Goal: Information Seeking & Learning: Compare options

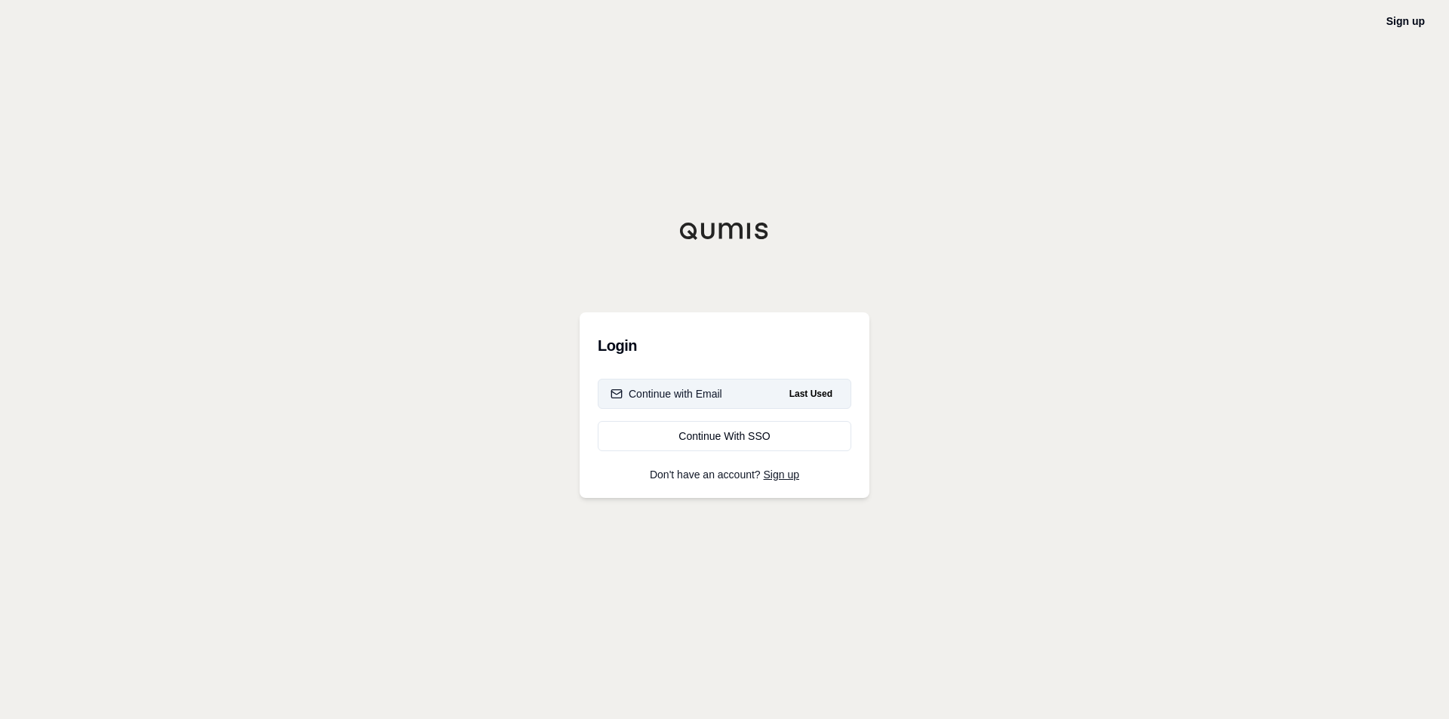
click at [707, 386] on div "Continue with Email" at bounding box center [666, 393] width 112 height 15
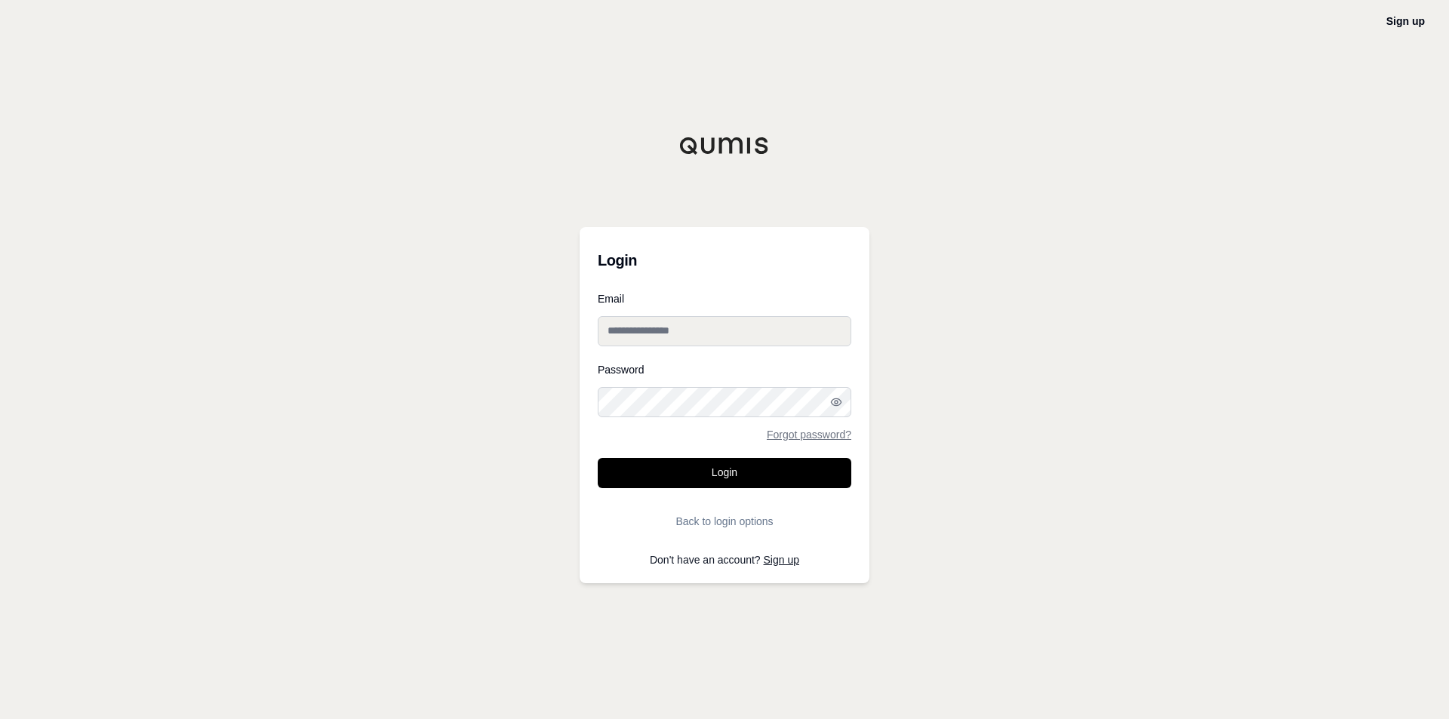
type input "**********"
click at [694, 476] on button "Login" at bounding box center [724, 473] width 253 height 30
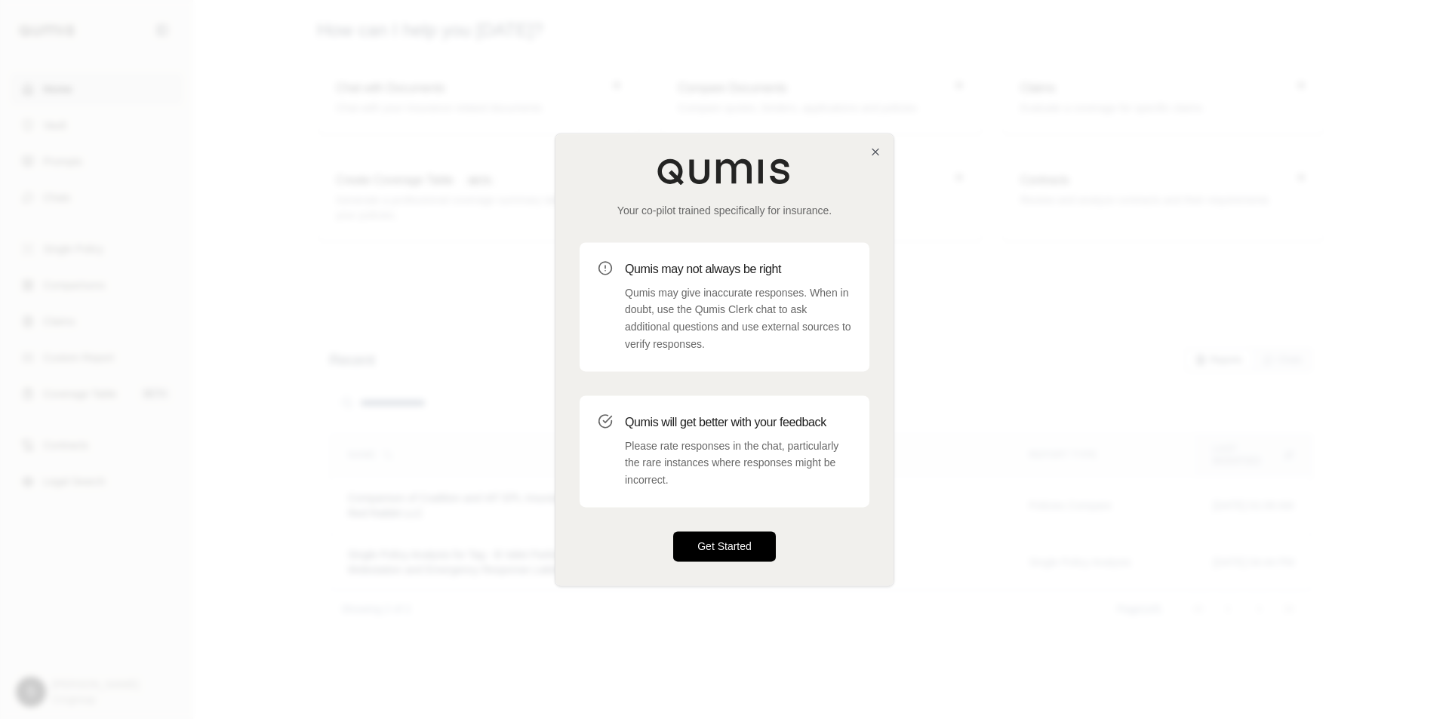
click at [720, 550] on button "Get Started" at bounding box center [724, 546] width 103 height 30
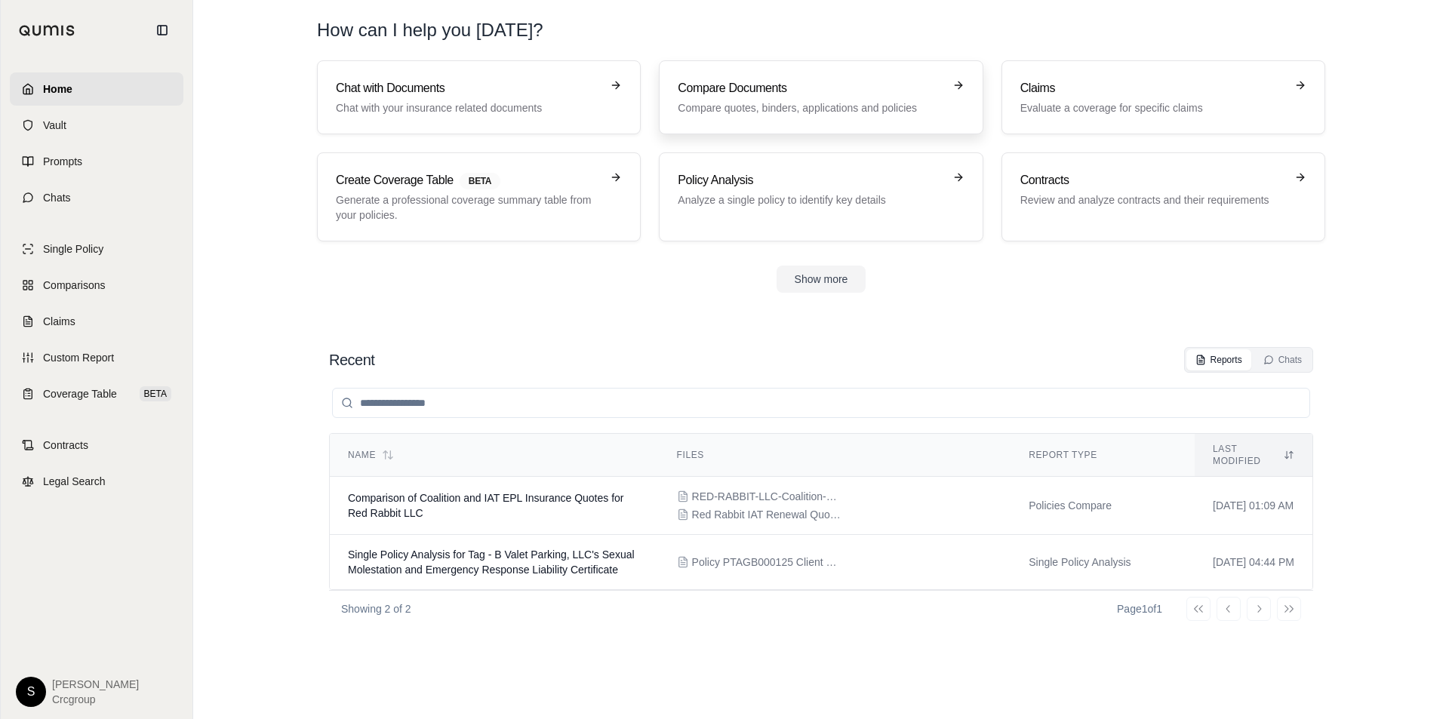
click at [791, 96] on h3 "Compare Documents" at bounding box center [809, 88] width 265 height 18
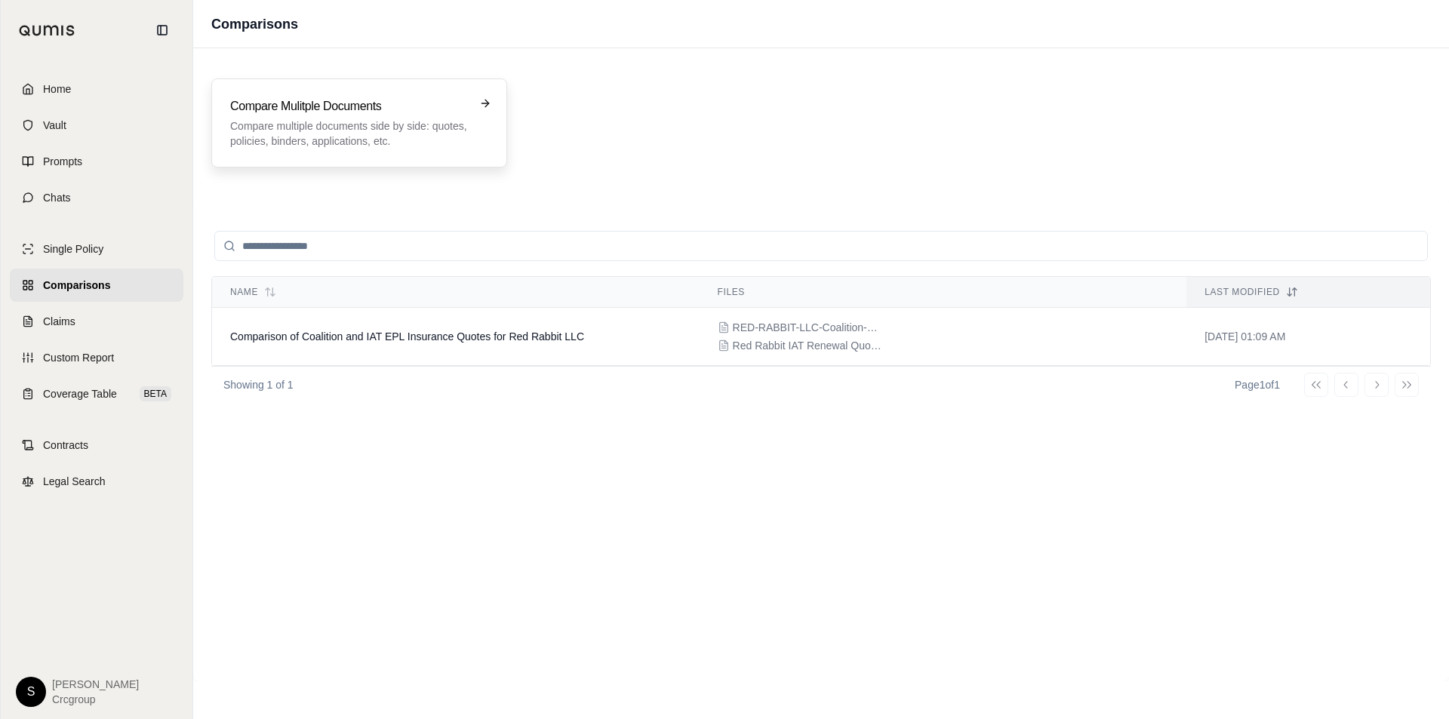
click at [466, 123] on p "Compare multiple documents side by side: quotes, policies, binders, application…" at bounding box center [348, 133] width 237 height 30
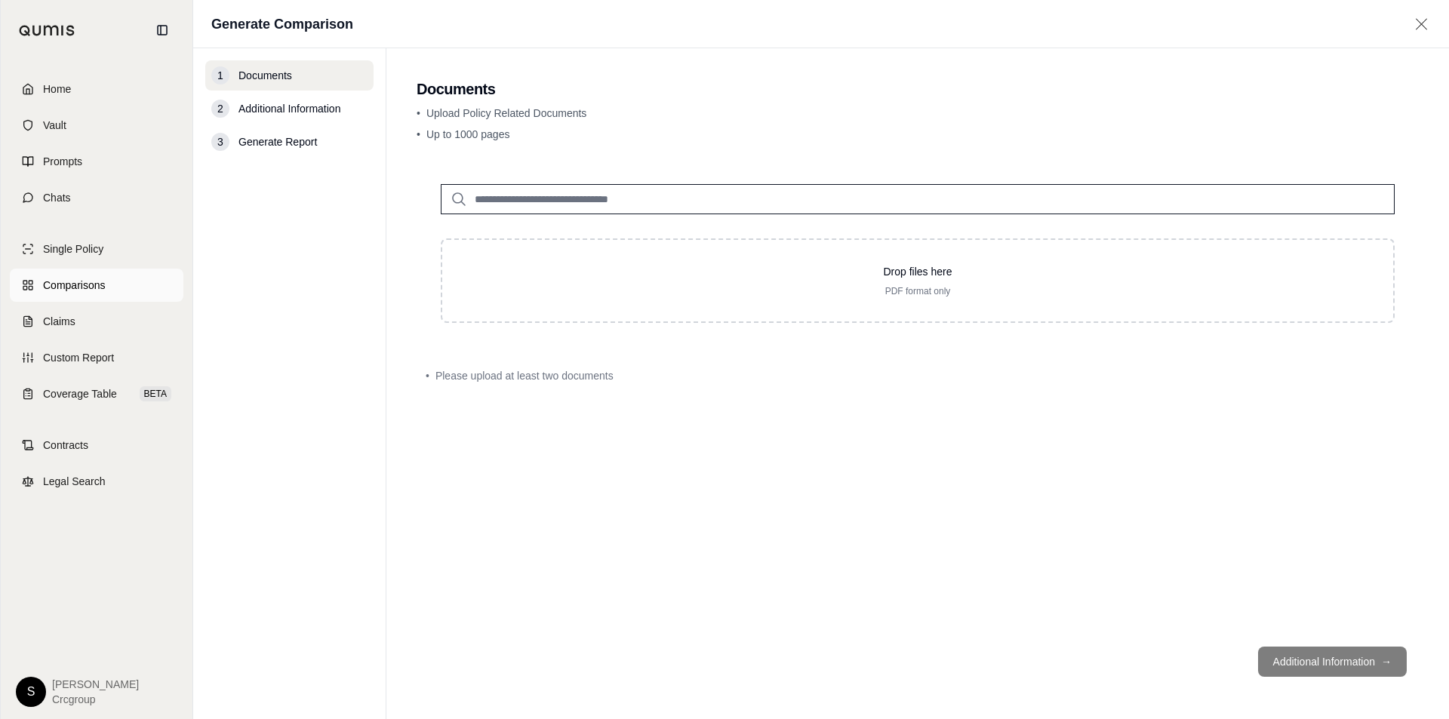
click at [74, 285] on span "Comparisons" at bounding box center [74, 285] width 62 height 15
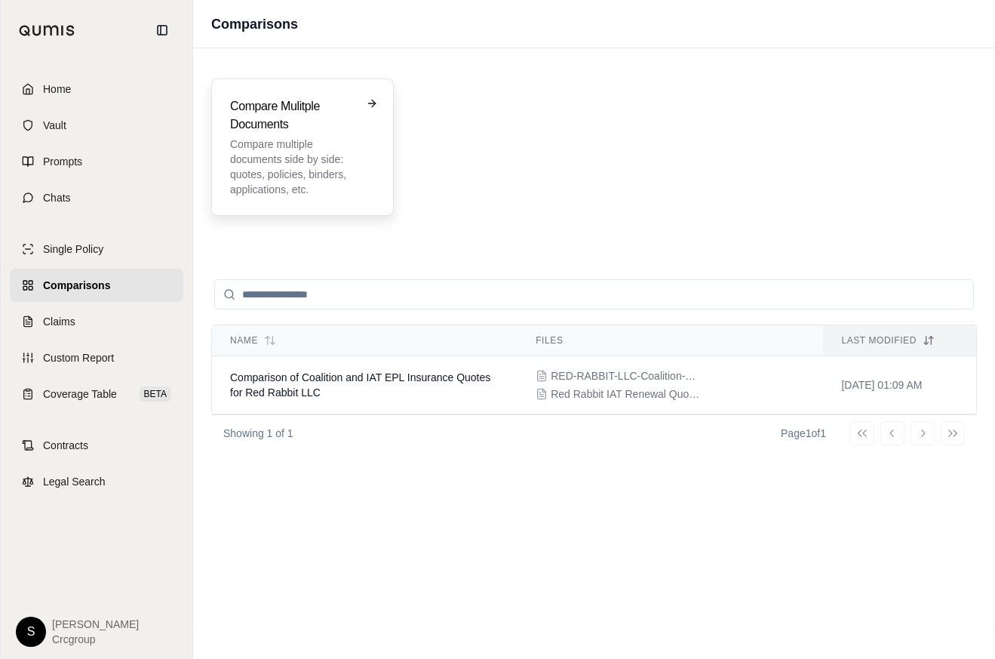
click at [298, 163] on p "Compare multiple documents side by side: quotes, policies, binders, application…" at bounding box center [292, 167] width 124 height 60
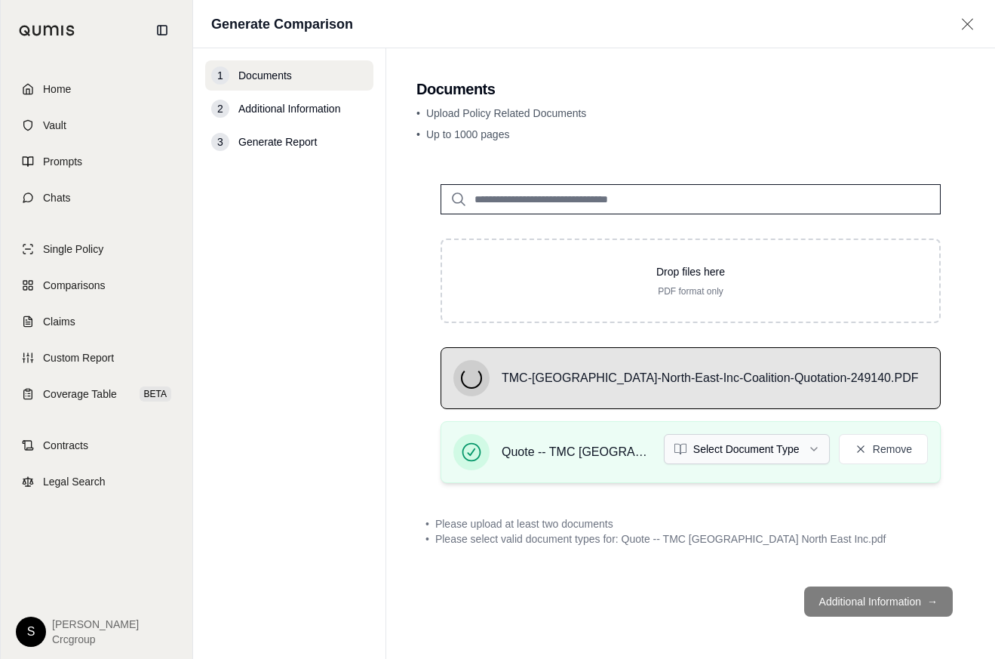
click at [816, 449] on html "Home Vault Prompts Chats Single Policy Comparisons Claims Custom Report Coverag…" at bounding box center [497, 329] width 995 height 659
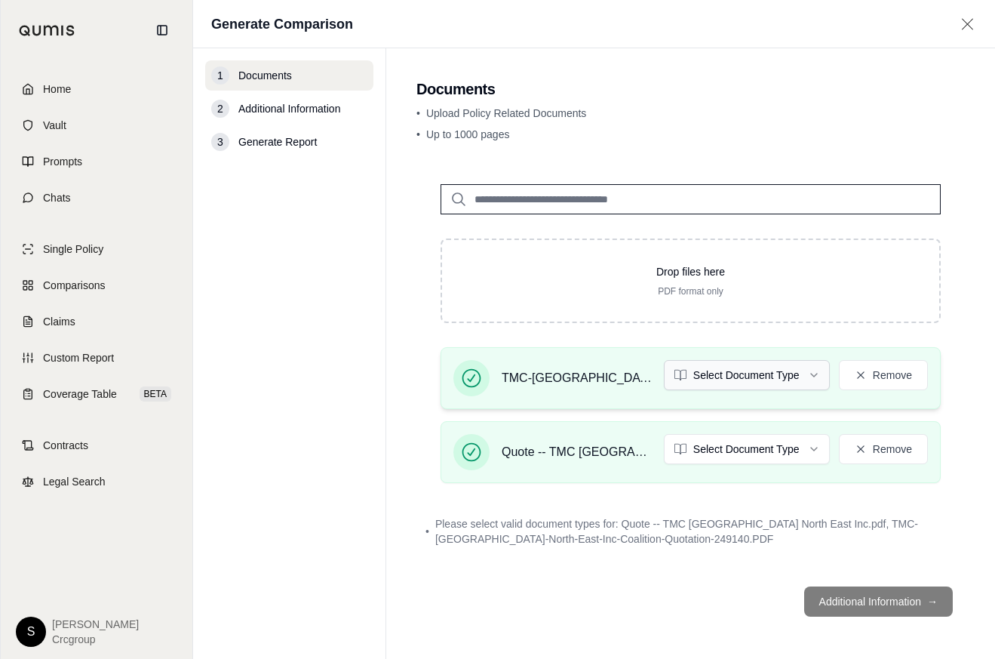
click at [805, 378] on html "Home Vault Prompts Chats Single Policy Comparisons Claims Custom Report Coverag…" at bounding box center [497, 329] width 995 height 659
click at [811, 378] on html "Home Vault Prompts Chats Single Policy Comparisons Claims Custom Report Coverag…" at bounding box center [497, 329] width 995 height 659
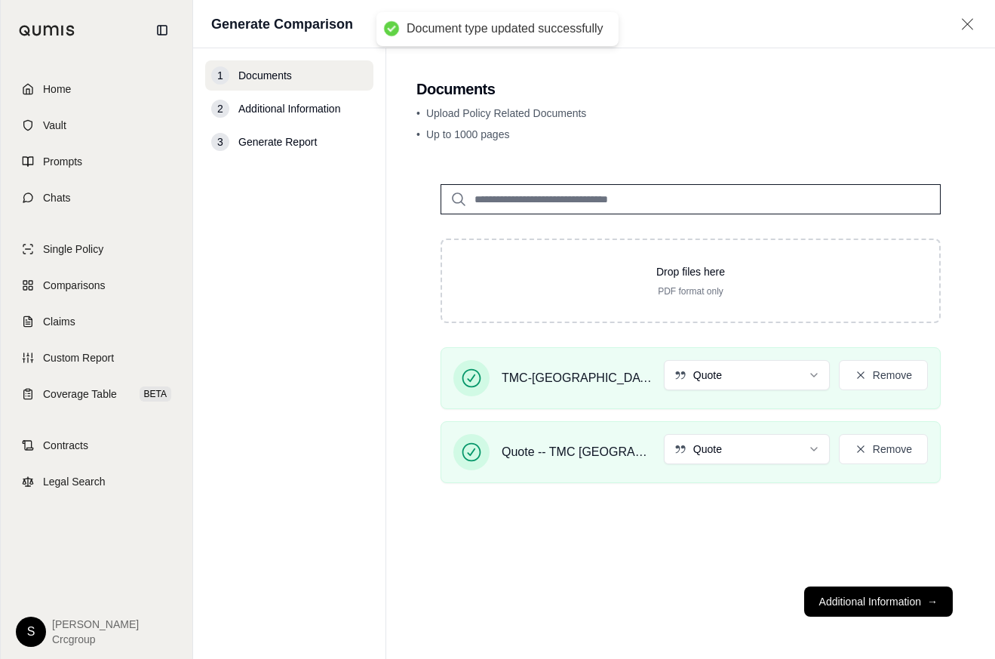
click at [684, 585] on footer "Additional Information →" at bounding box center [690, 601] width 548 height 54
click at [920, 601] on button "Additional Information →" at bounding box center [878, 601] width 149 height 30
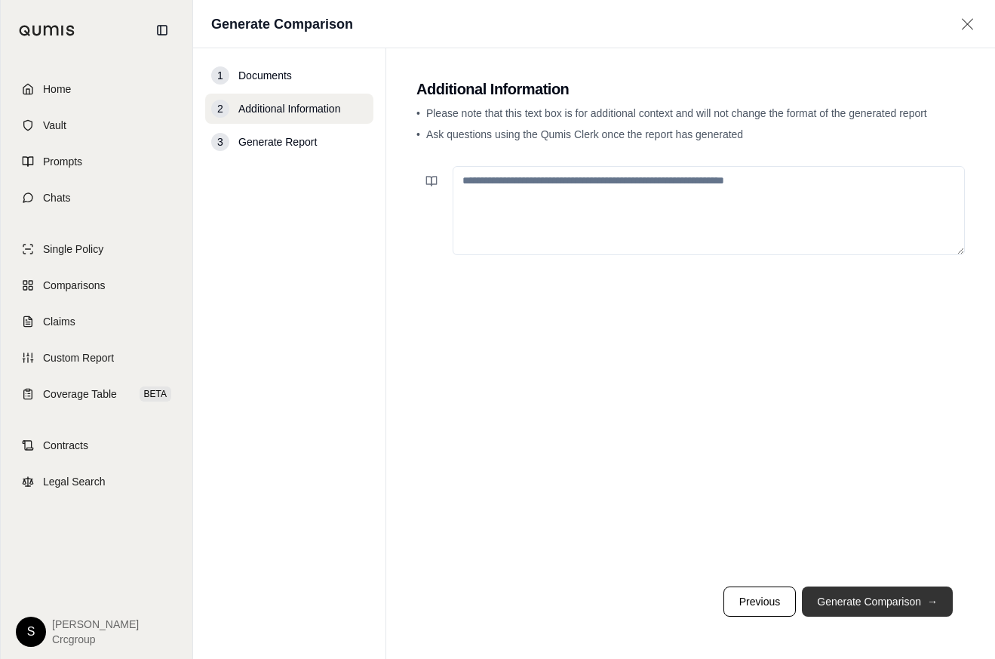
click at [911, 603] on button "Generate Comparison →" at bounding box center [877, 601] width 151 height 30
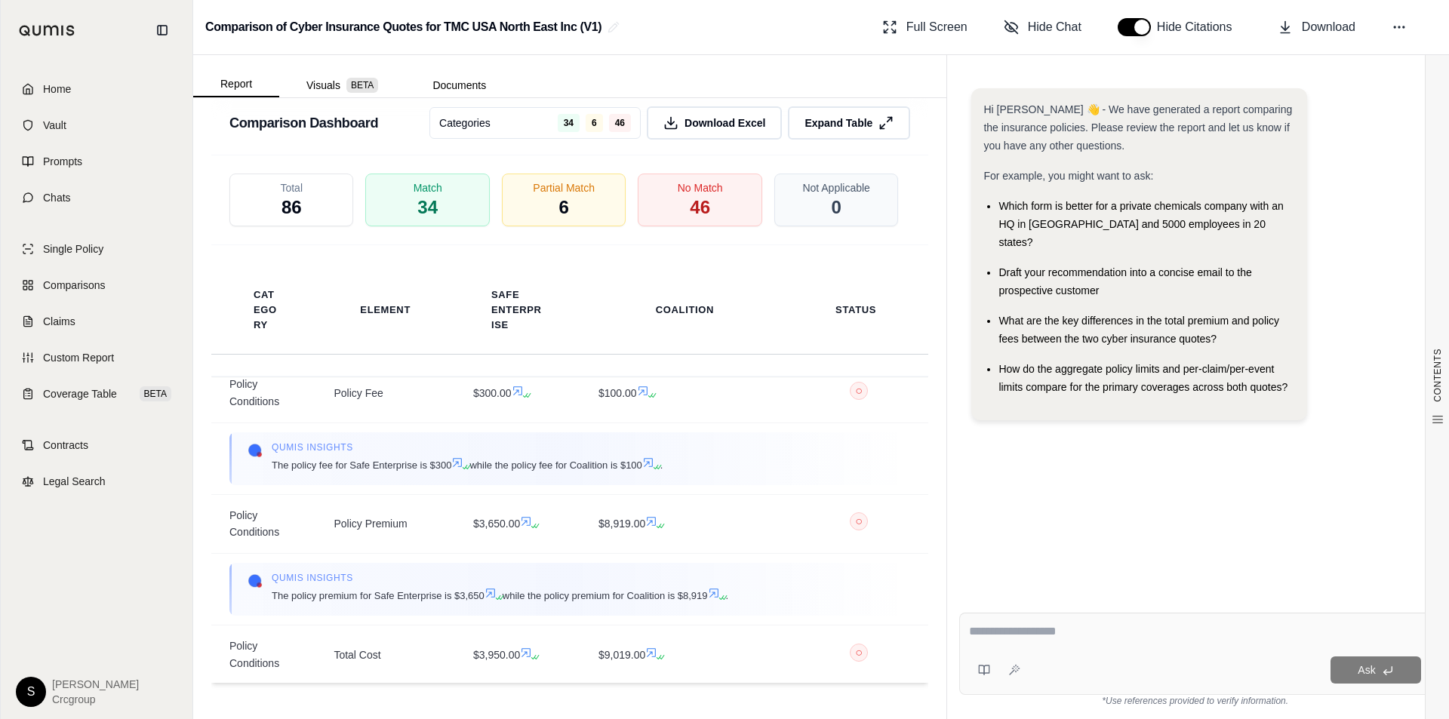
scroll to position [3844, 0]
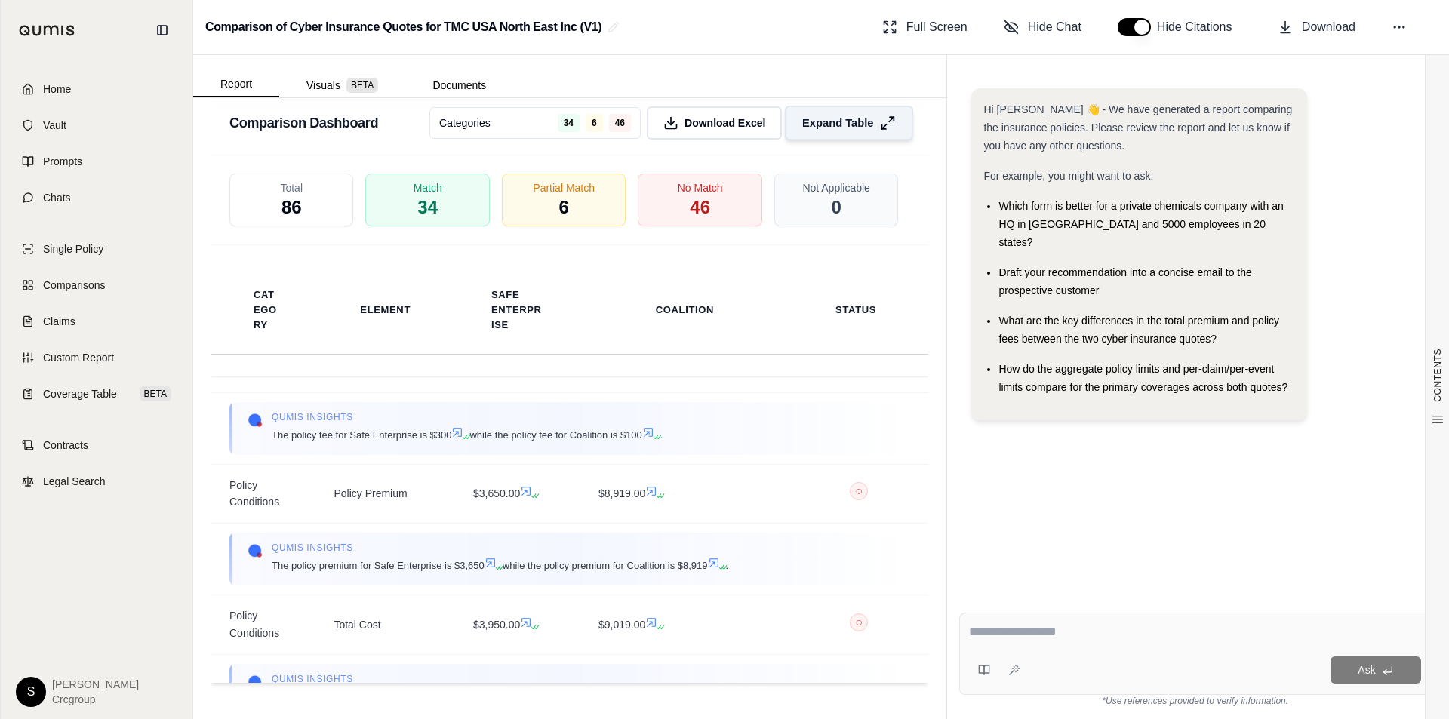
click at [845, 115] on span "Expand Table" at bounding box center [837, 123] width 71 height 16
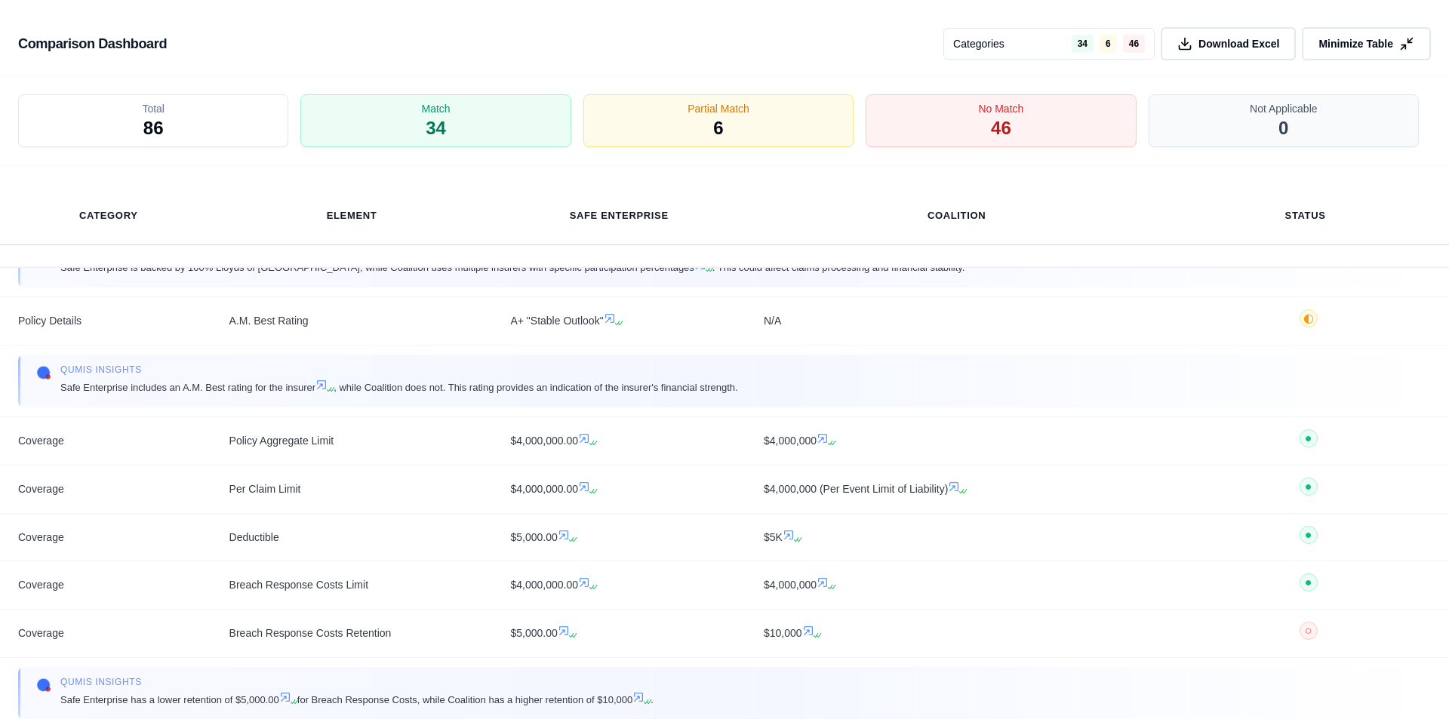
scroll to position [4749, 0]
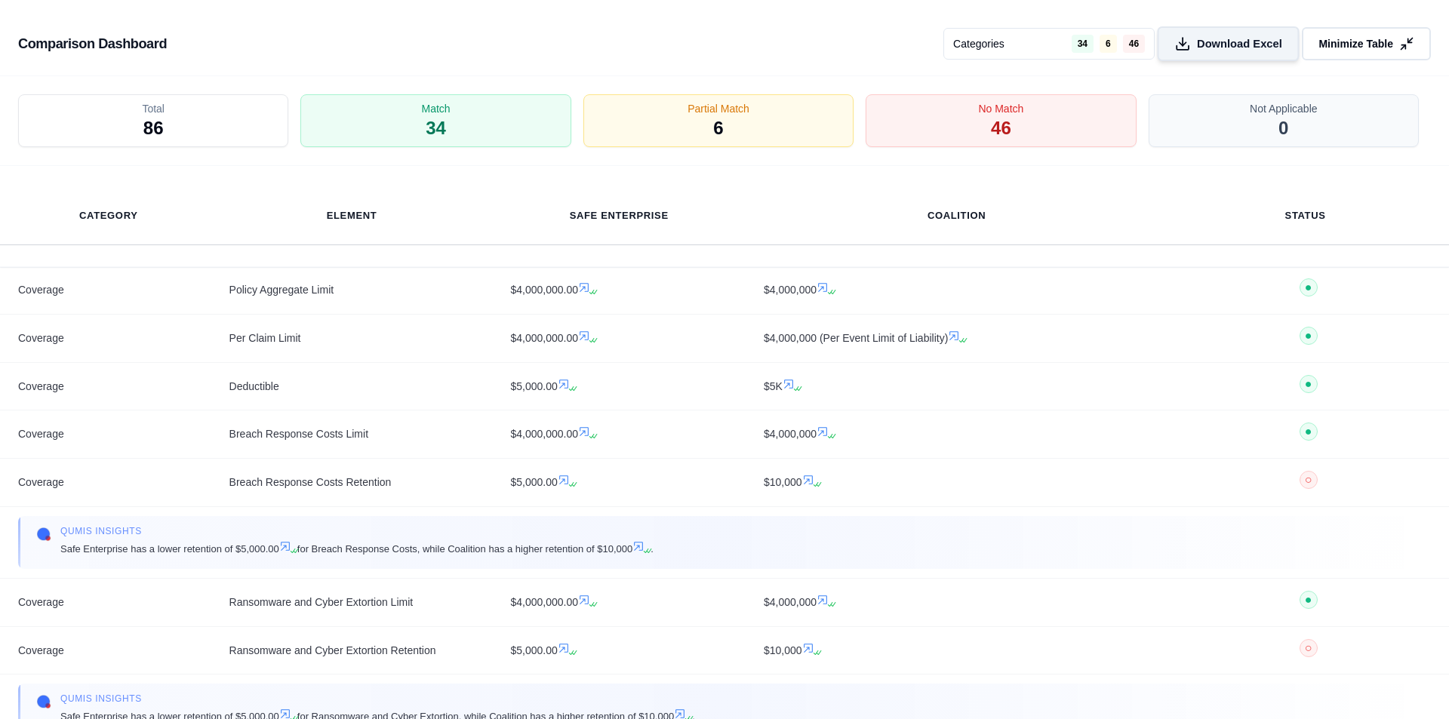
click at [1243, 47] on span "Download Excel" at bounding box center [1239, 44] width 85 height 16
click at [1410, 41] on line at bounding box center [1410, 40] width 5 height 5
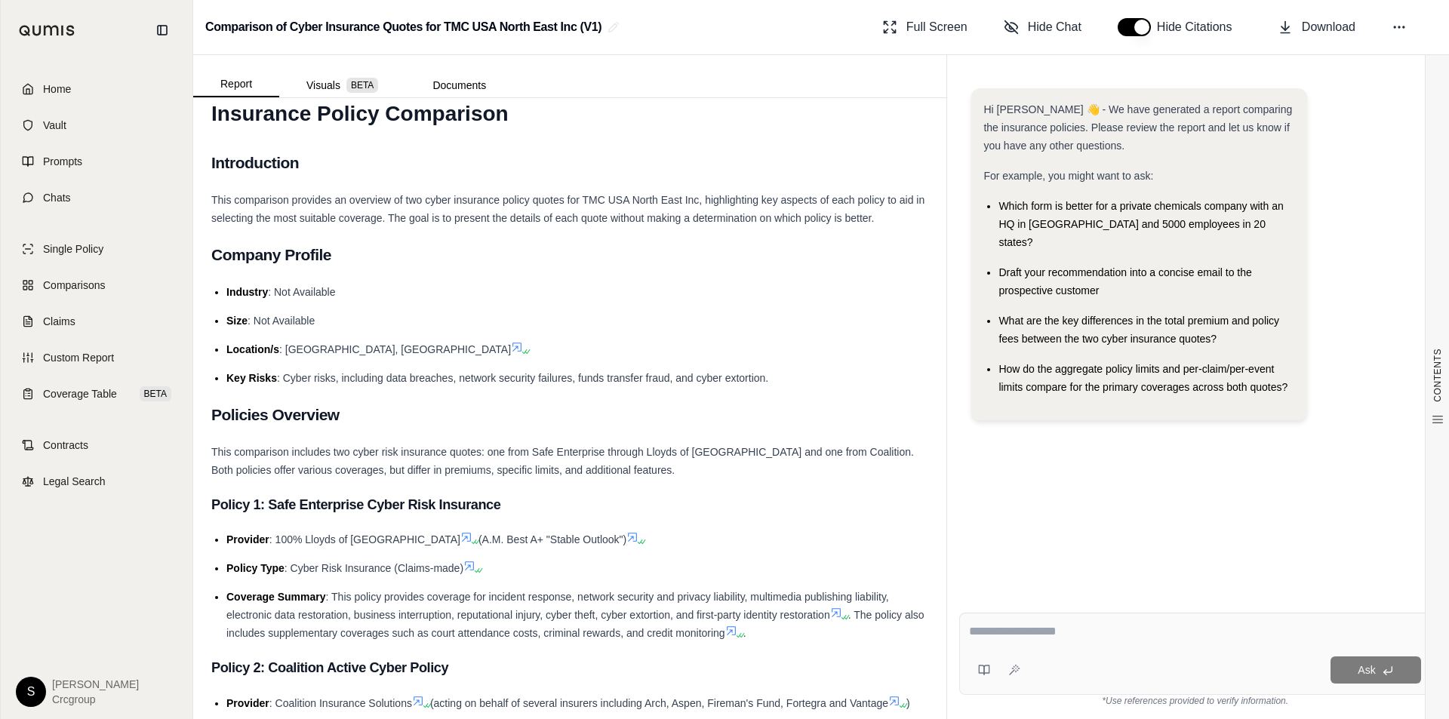
scroll to position [0, 0]
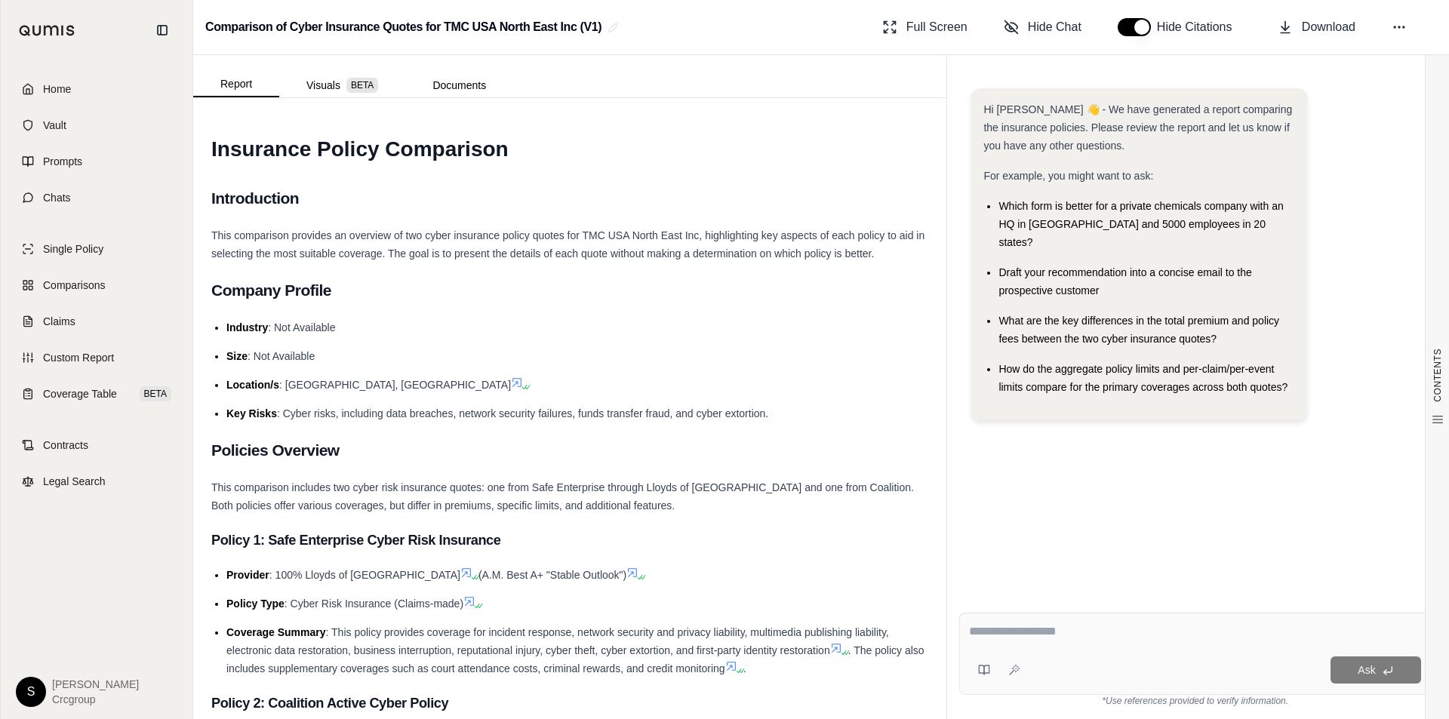
click at [1068, 631] on textarea at bounding box center [1195, 631] width 452 height 18
type textarea "**********"
click at [1395, 677] on button "Ask" at bounding box center [1375, 669] width 91 height 27
